Goal: Entertainment & Leisure: Consume media (video, audio)

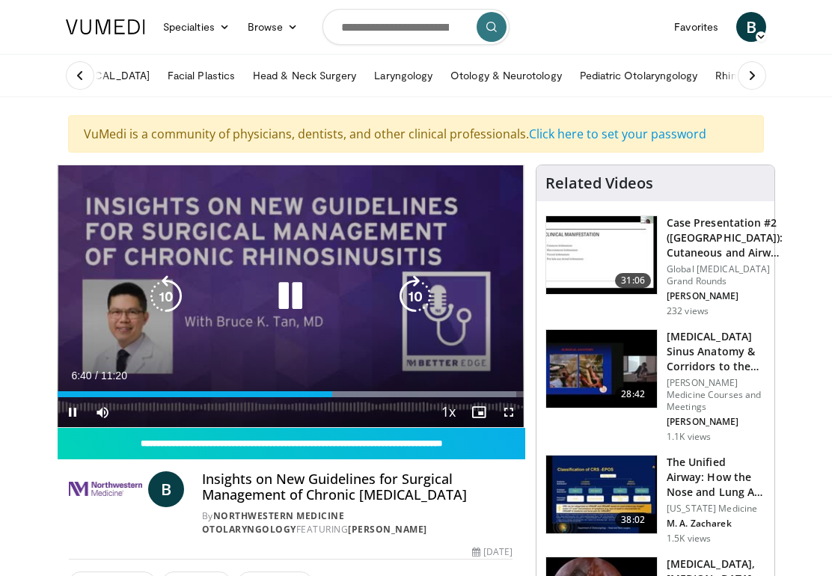
click at [172, 284] on icon "Video Player" at bounding box center [166, 296] width 42 height 42
click at [161, 293] on icon "Video Player" at bounding box center [166, 296] width 42 height 42
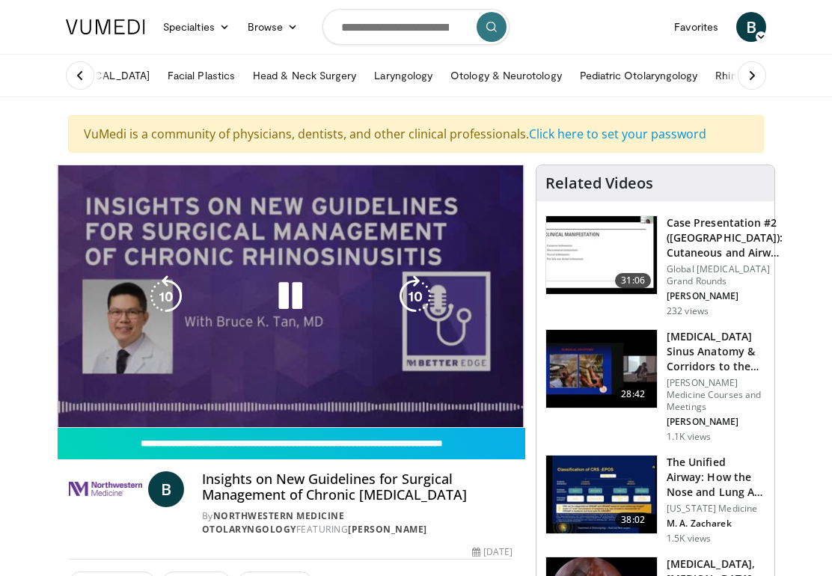
click at [729, 360] on h3 "[MEDICAL_DATA] Sinus Anatomy & Corridors to the Skull Base" at bounding box center [716, 351] width 99 height 45
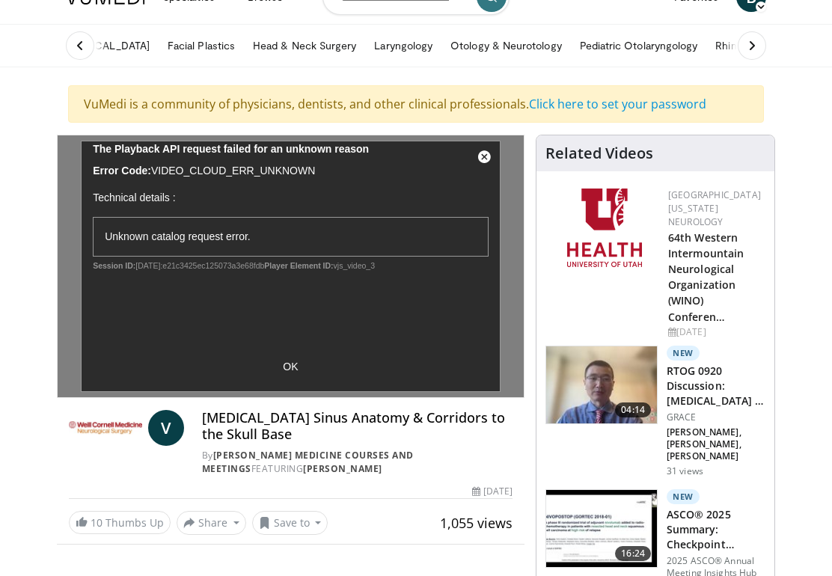
scroll to position [31, 0]
